Goal: Task Accomplishment & Management: Complete application form

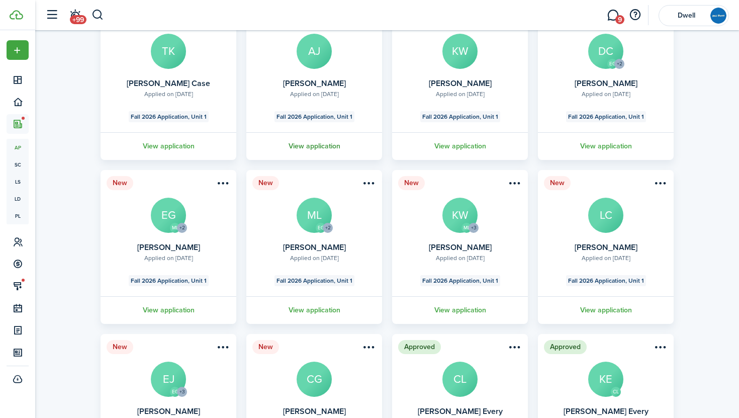
scroll to position [112, 0]
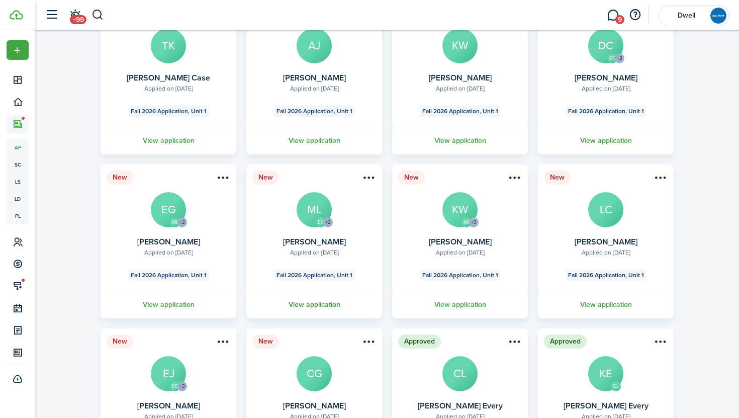
click at [325, 302] on link "View application" at bounding box center [314, 305] width 139 height 28
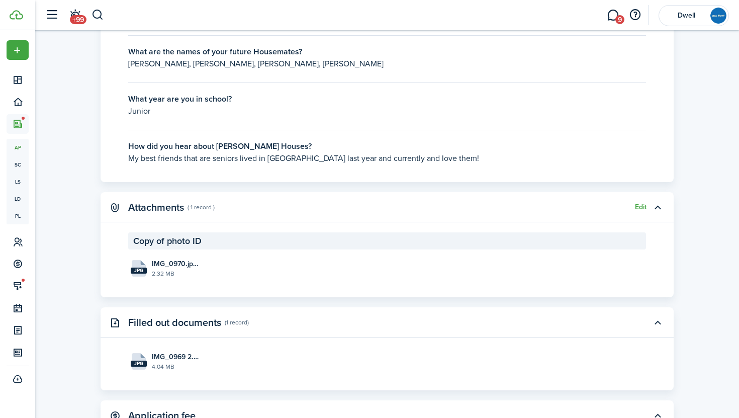
scroll to position [1719, 0]
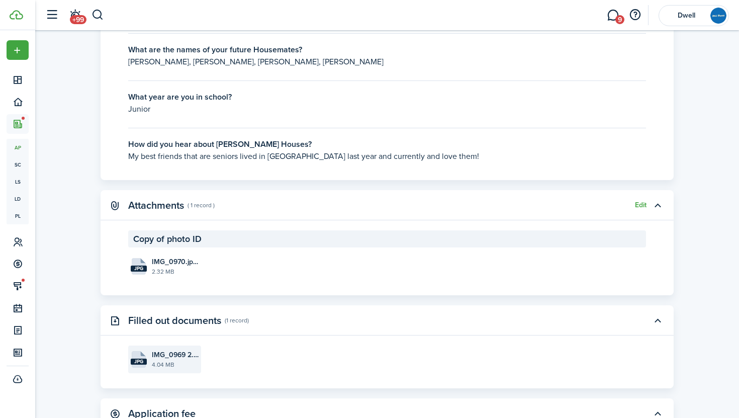
click at [170, 366] on file-size "4.04 MB" at bounding box center [175, 364] width 47 height 9
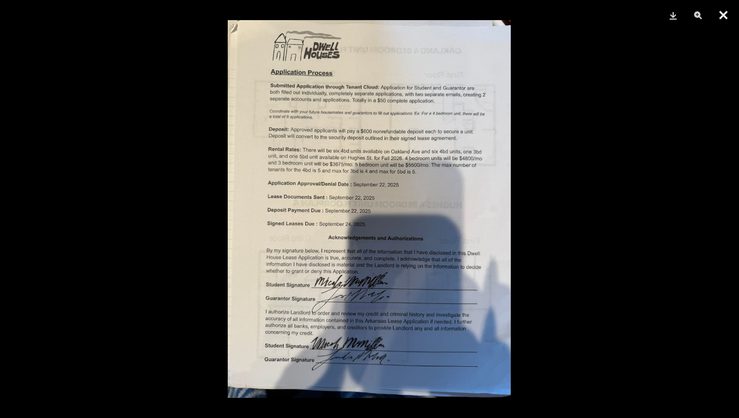
click at [723, 16] on button "Close" at bounding box center [723, 15] width 25 height 30
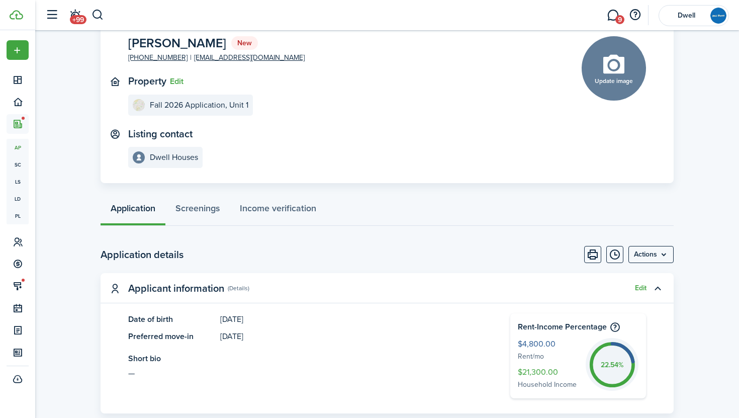
scroll to position [0, 0]
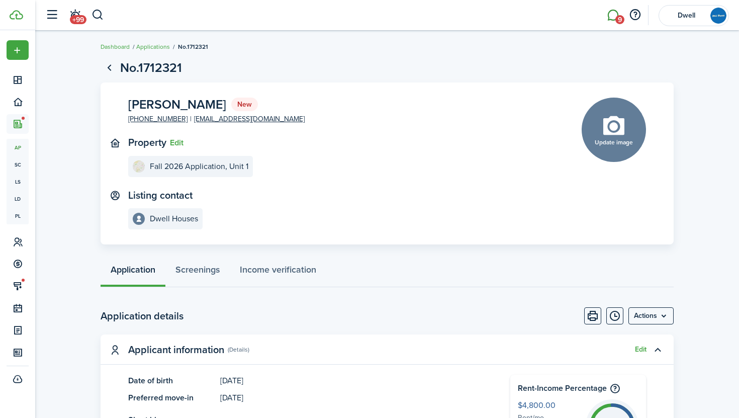
click at [612, 16] on link "9" at bounding box center [612, 16] width 19 height 26
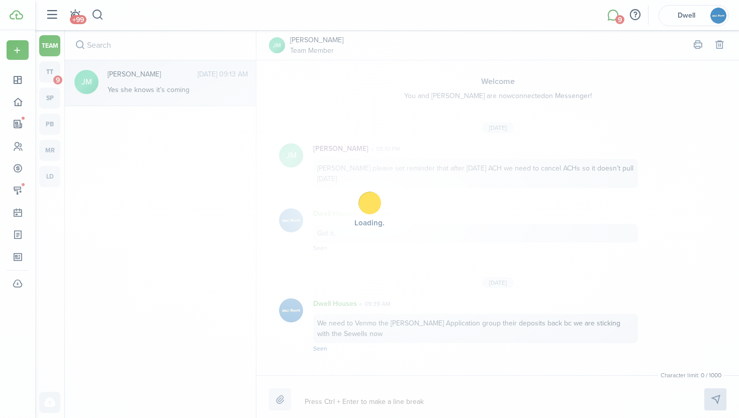
scroll to position [122, 0]
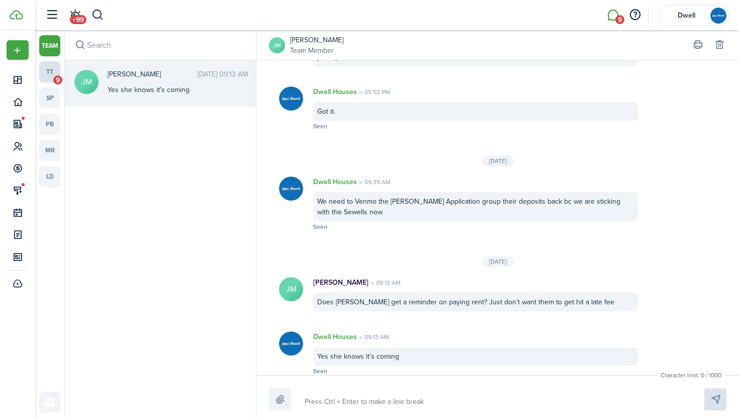
click at [57, 66] on link "tt 9" at bounding box center [49, 71] width 21 height 21
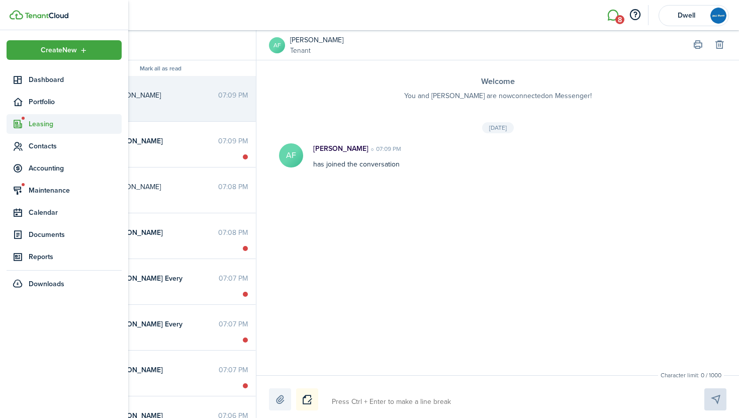
click at [50, 125] on span "Leasing" at bounding box center [75, 124] width 93 height 11
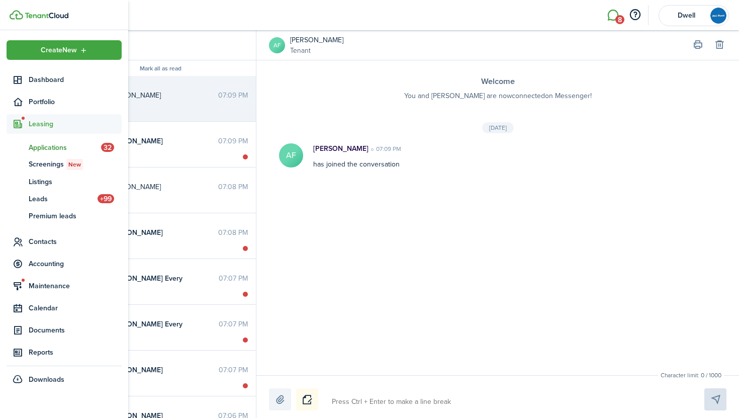
click at [48, 149] on span "Applications" at bounding box center [65, 147] width 72 height 11
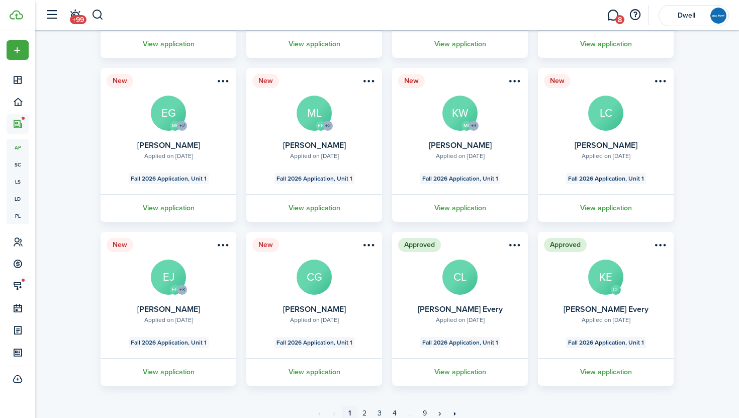
scroll to position [249, 0]
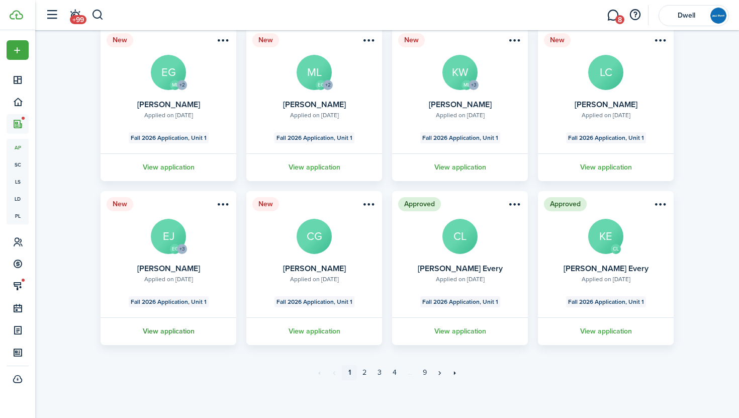
click at [173, 332] on link "View application" at bounding box center [168, 331] width 139 height 28
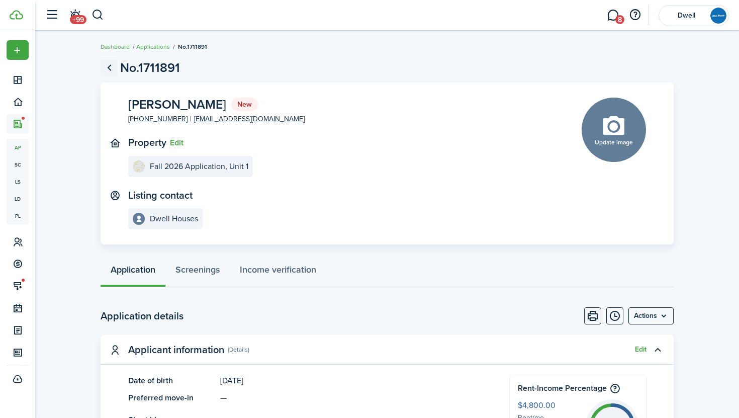
click at [113, 71] on link "Go back" at bounding box center [109, 67] width 17 height 17
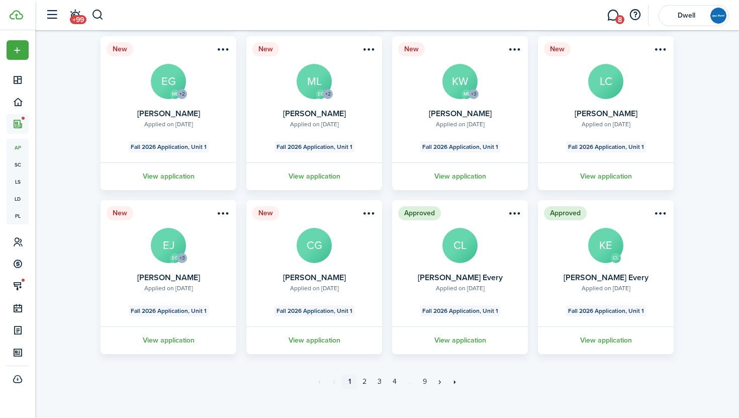
scroll to position [249, 0]
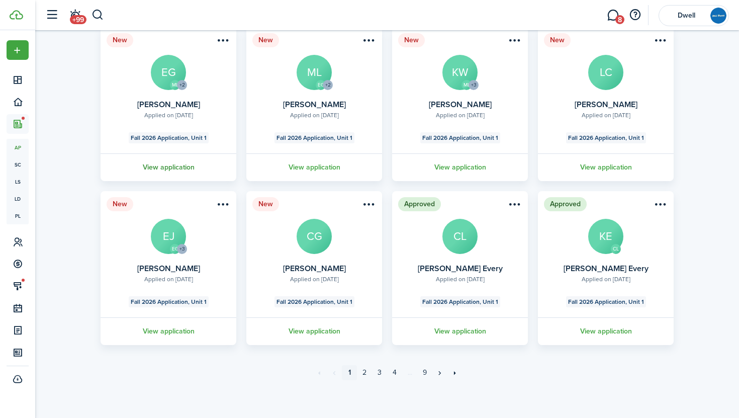
click at [168, 168] on link "View application" at bounding box center [168, 167] width 139 height 28
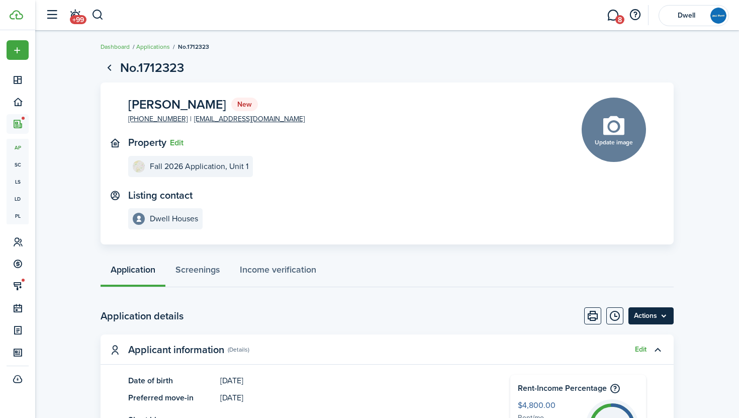
click at [659, 321] on menu-btn "Actions" at bounding box center [650, 315] width 45 height 17
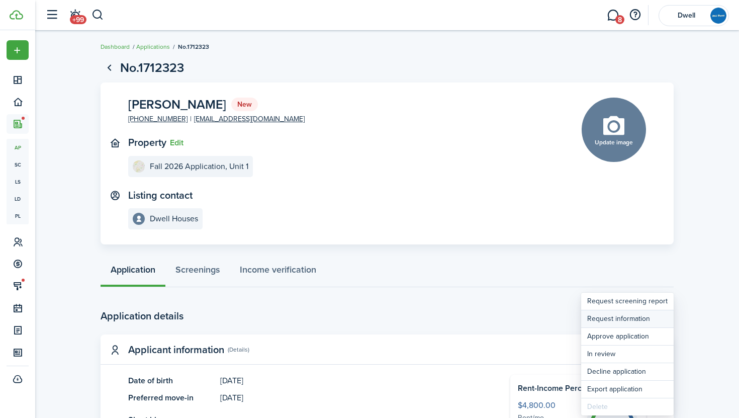
click at [648, 317] on button "Request information" at bounding box center [627, 318] width 93 height 17
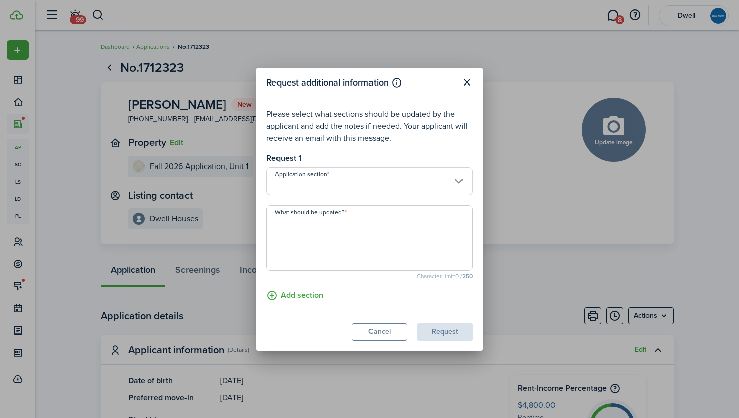
click at [329, 178] on input "Application section" at bounding box center [369, 181] width 206 height 28
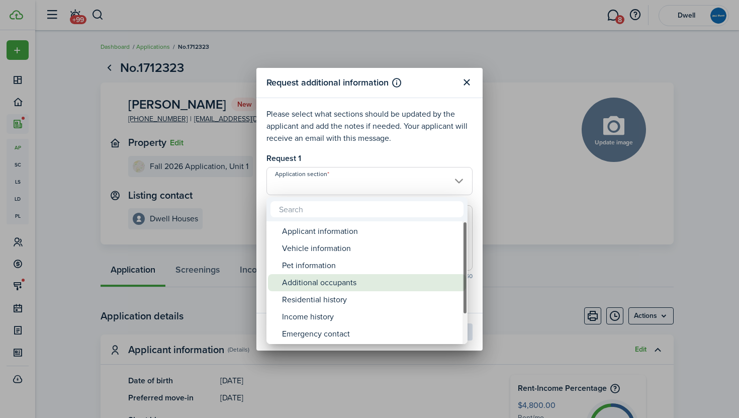
click at [381, 284] on div "Additional occupants" at bounding box center [371, 282] width 178 height 17
type input "Additional occupants"
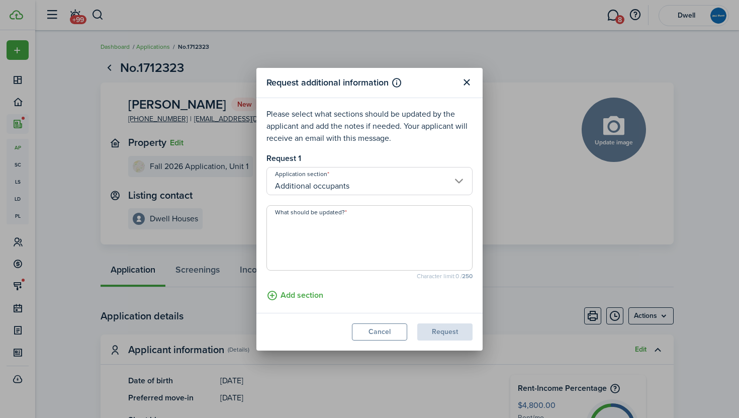
click at [297, 229] on textarea "What should be updated?" at bounding box center [369, 241] width 205 height 48
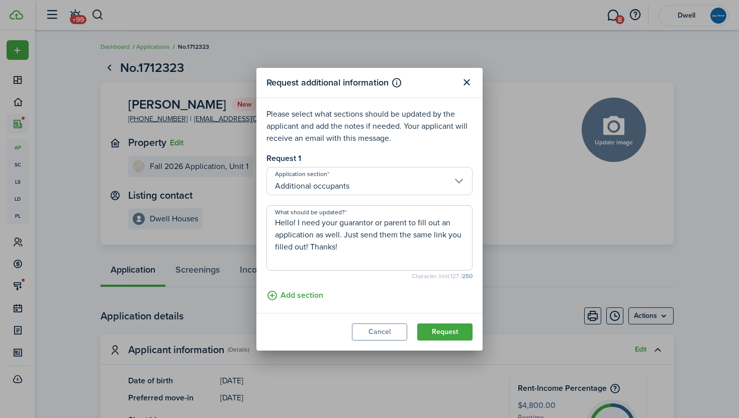
drag, startPoint x: 345, startPoint y: 249, endPoint x: 265, endPoint y: 211, distance: 88.6
click at [265, 211] on modal-body "Please select what sections should be updated by the applicant and add the note…" at bounding box center [369, 205] width 226 height 215
type textarea "Hello! I need your guarantor or parent to fill out an application as well. Just…"
click at [448, 333] on button "Request" at bounding box center [444, 331] width 55 height 17
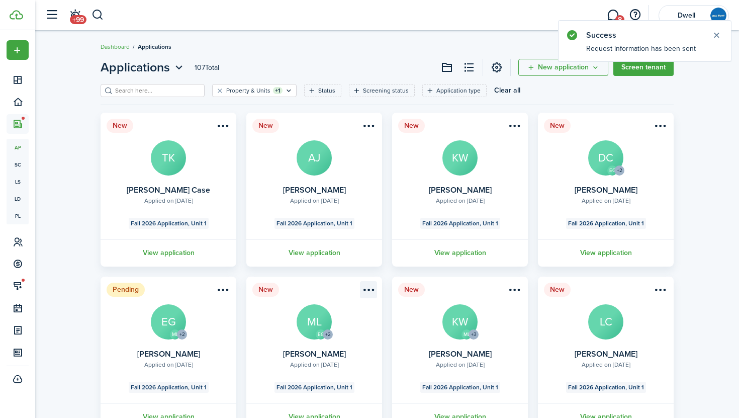
click at [365, 293] on menu-btn-icon "Open menu" at bounding box center [368, 289] width 17 height 17
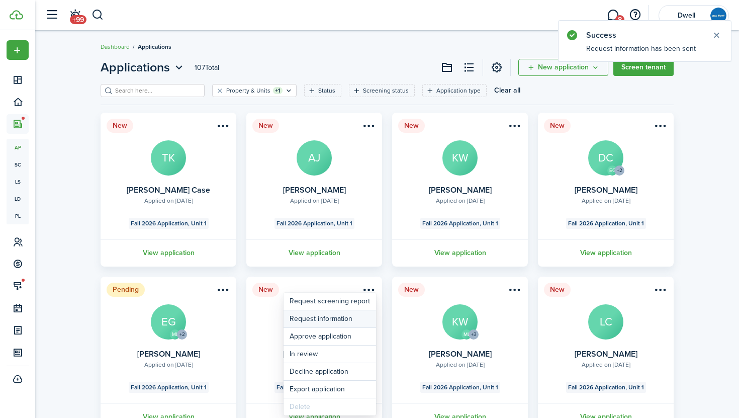
click at [351, 320] on button "Request information" at bounding box center [330, 318] width 93 height 17
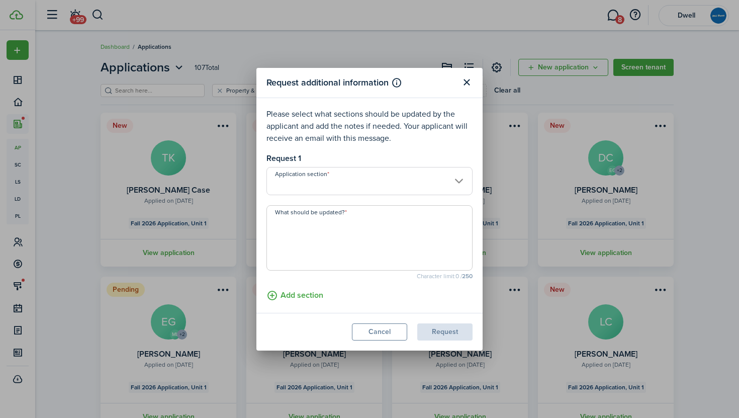
click at [324, 187] on input "Application section" at bounding box center [369, 181] width 206 height 28
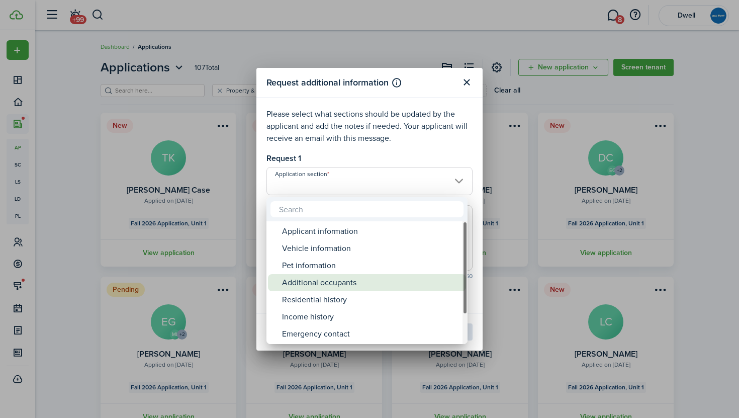
click at [367, 287] on div "Additional occupants" at bounding box center [371, 282] width 178 height 17
type input "Additional occupants"
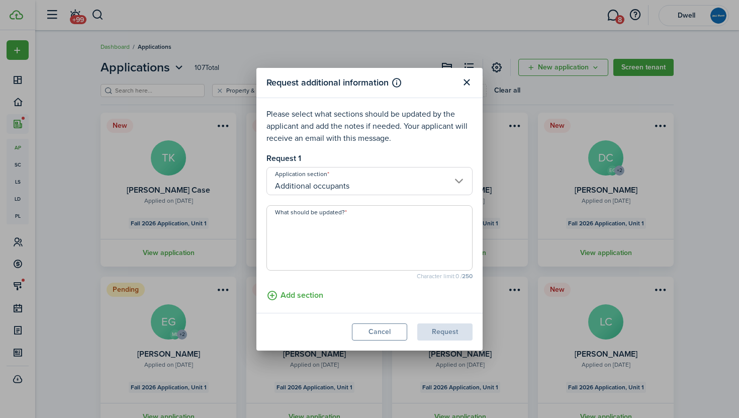
click at [309, 230] on textarea "What should be updated?" at bounding box center [369, 241] width 205 height 48
paste textarea "Hello! I need your guarantor or parent to fill out an application as well. Just…"
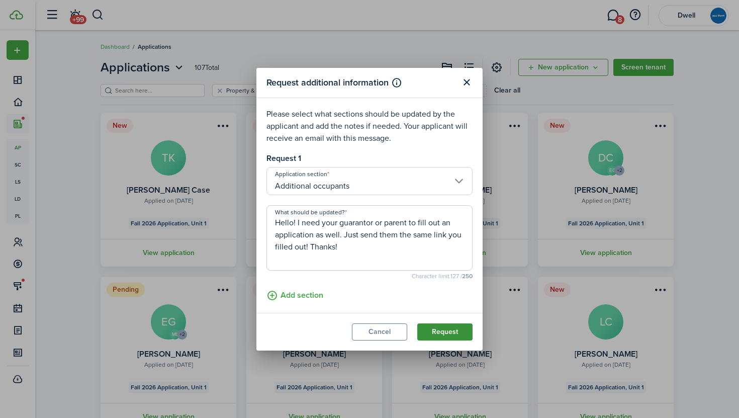
type textarea "Hello! I need your guarantor or parent to fill out an application as well. Just…"
click at [450, 330] on button "Request" at bounding box center [444, 331] width 55 height 17
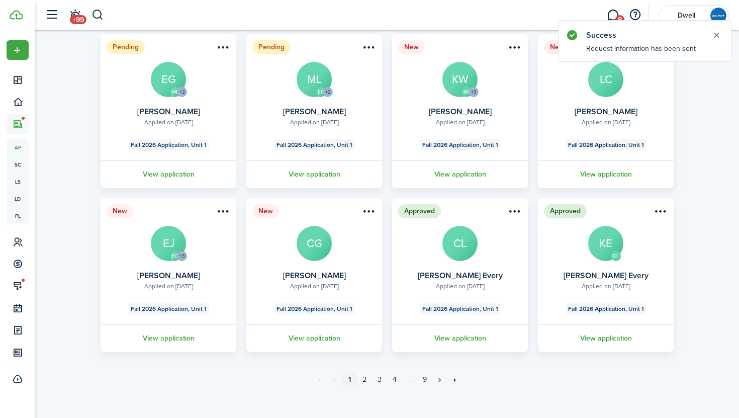
scroll to position [249, 0]
